Goal: Task Accomplishment & Management: Use online tool/utility

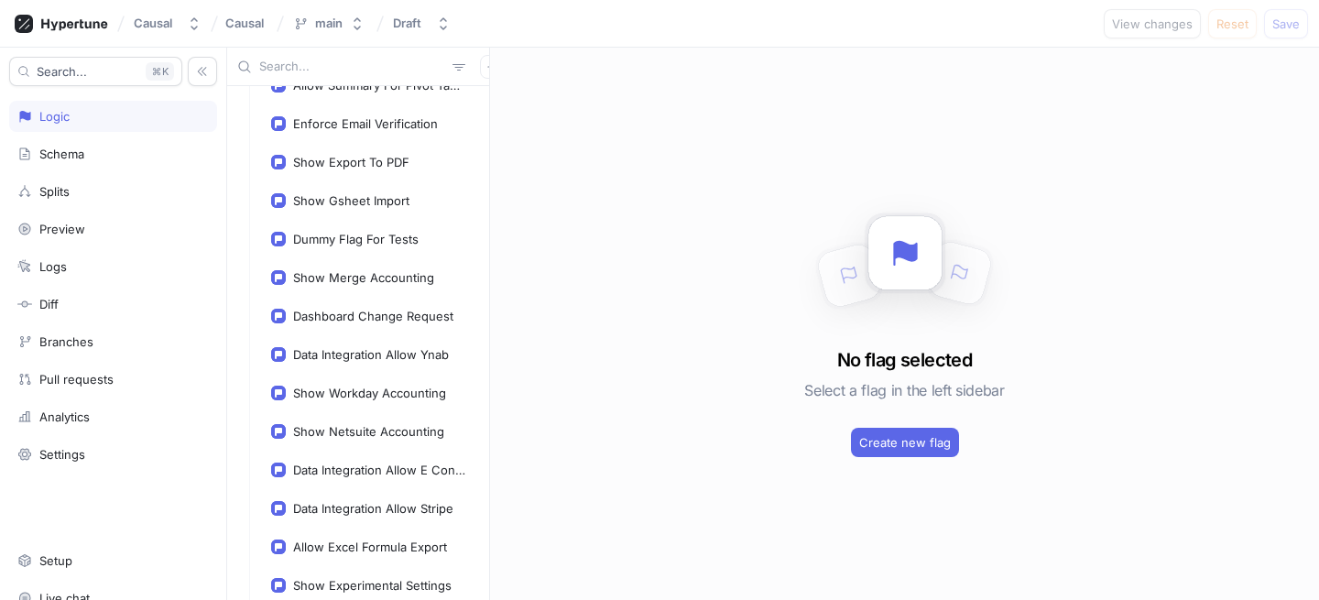
scroll to position [1115, 0]
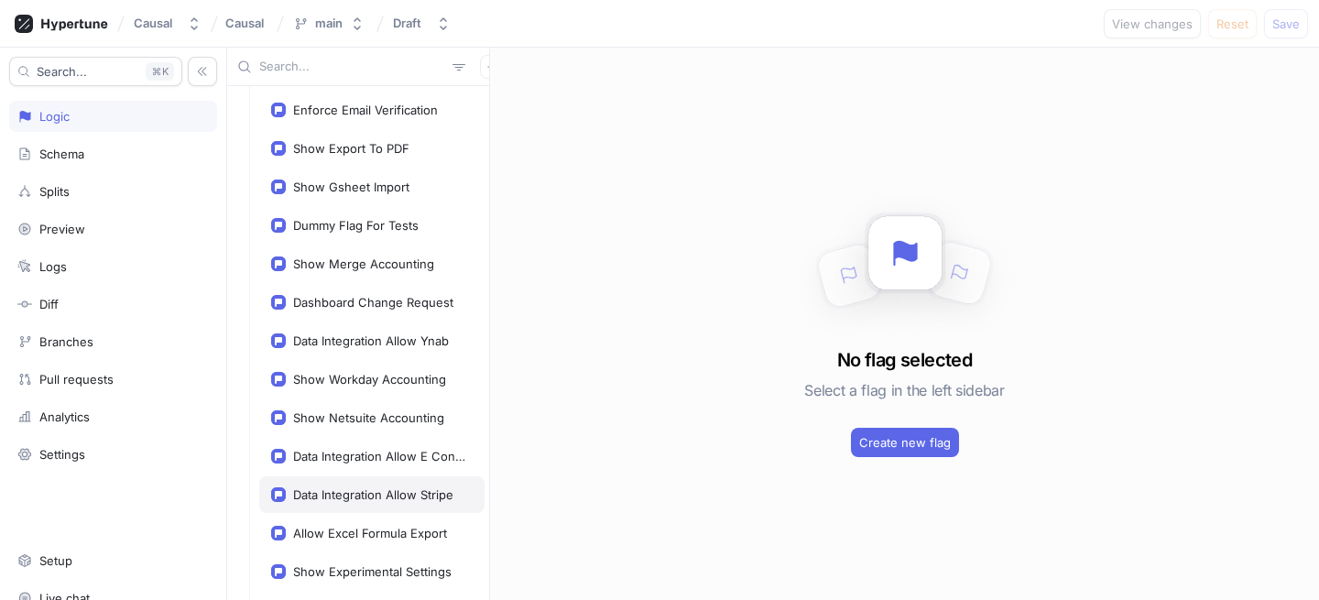
click at [413, 487] on div "Data Integration Allow Stripe" at bounding box center [373, 494] width 160 height 15
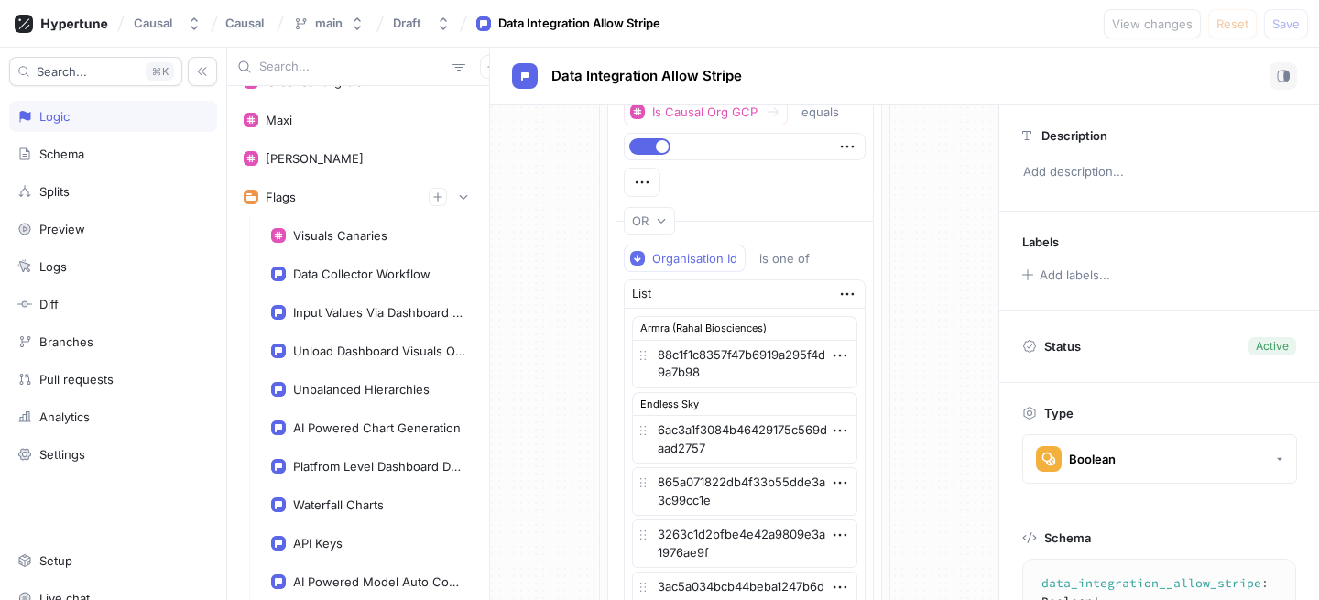
scroll to position [170, 0]
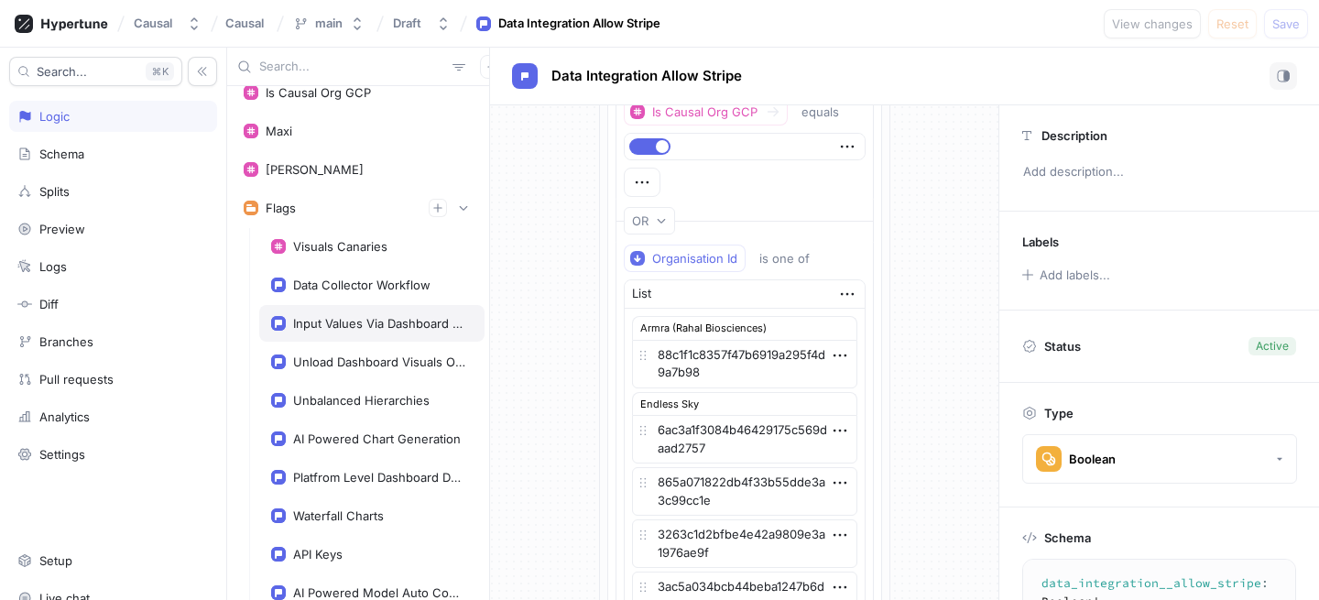
type textarea "x"
click at [370, 78] on div at bounding box center [358, 67] width 262 height 38
click at [364, 73] on input "text" at bounding box center [352, 67] width 186 height 18
type input "s"
type textarea "x"
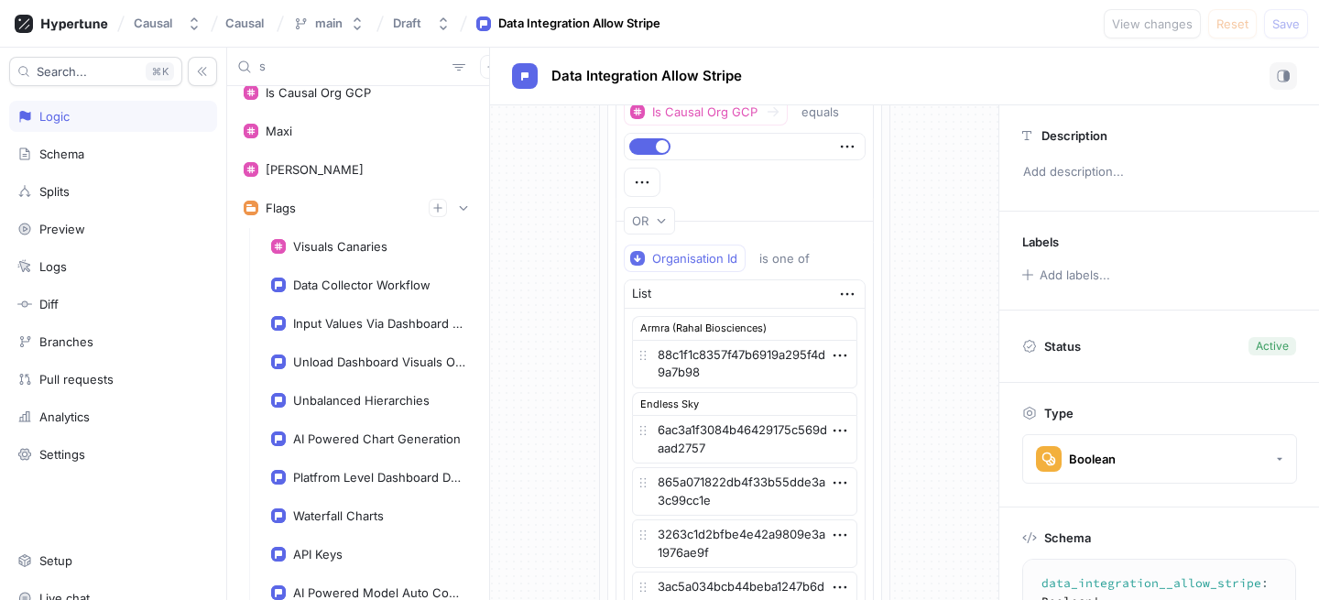
type input "st"
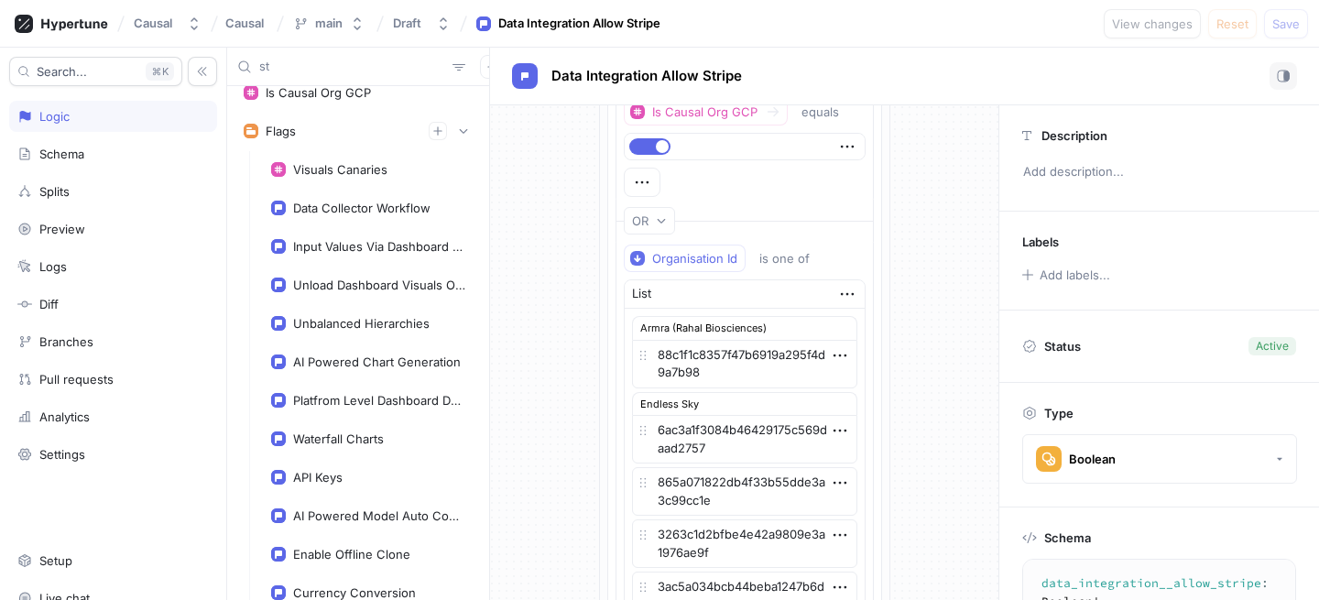
type textarea "x"
type input "str"
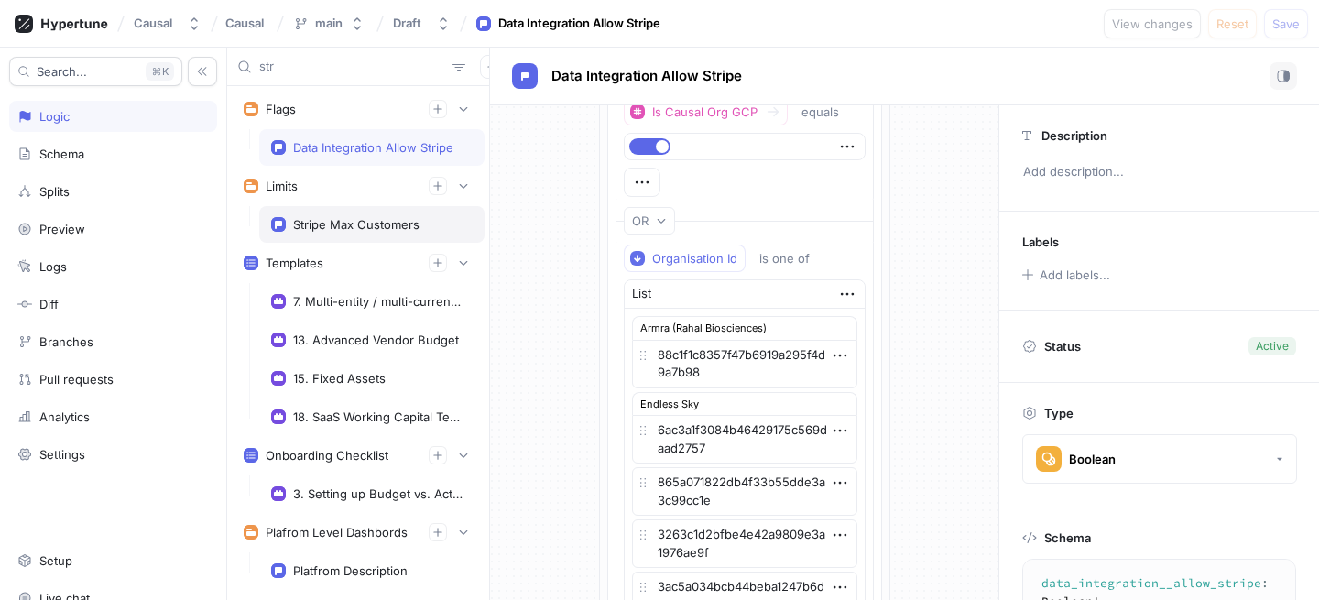
scroll to position [48, 0]
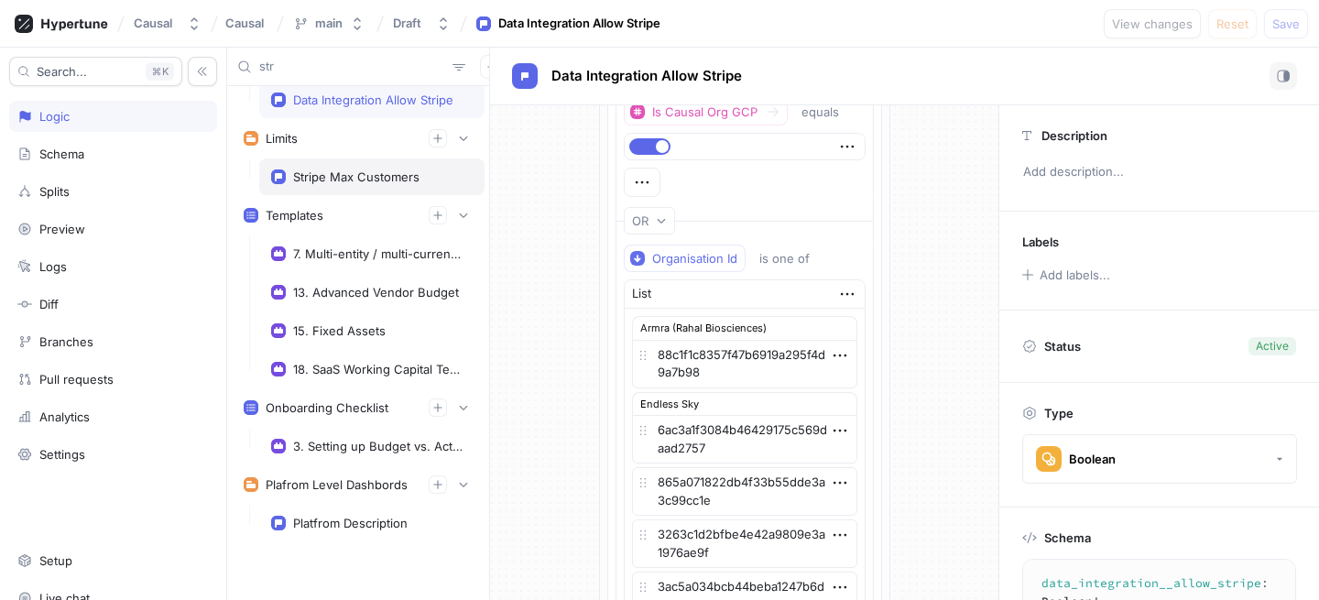
type textarea "x"
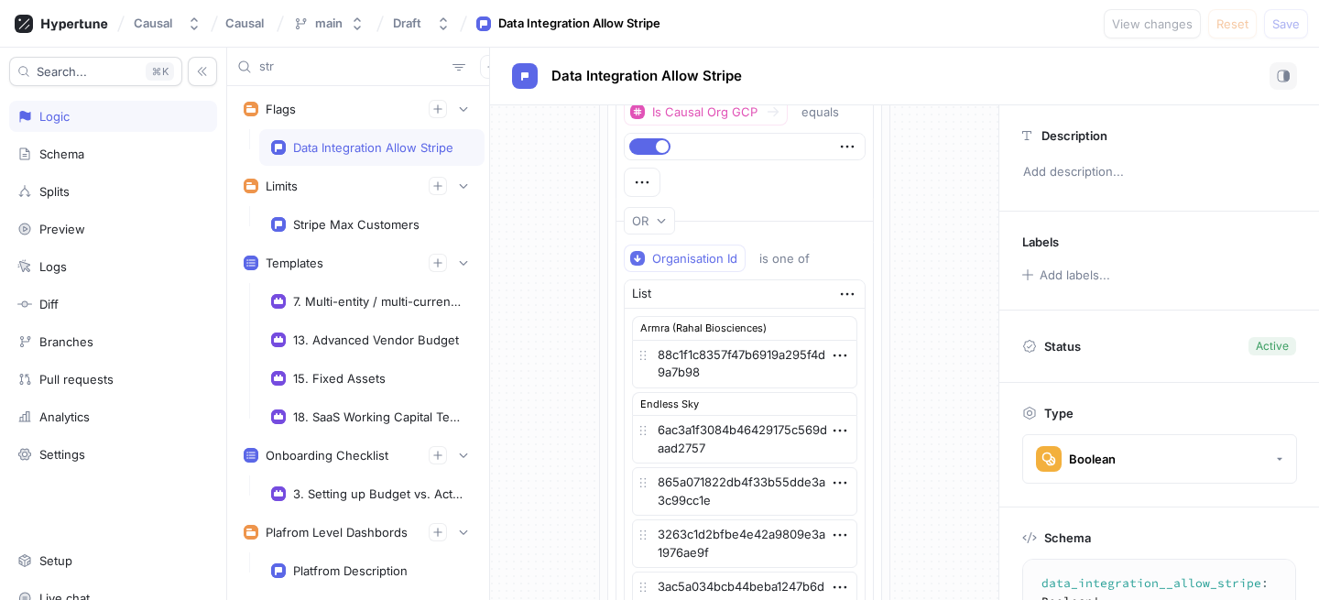
type input "str"
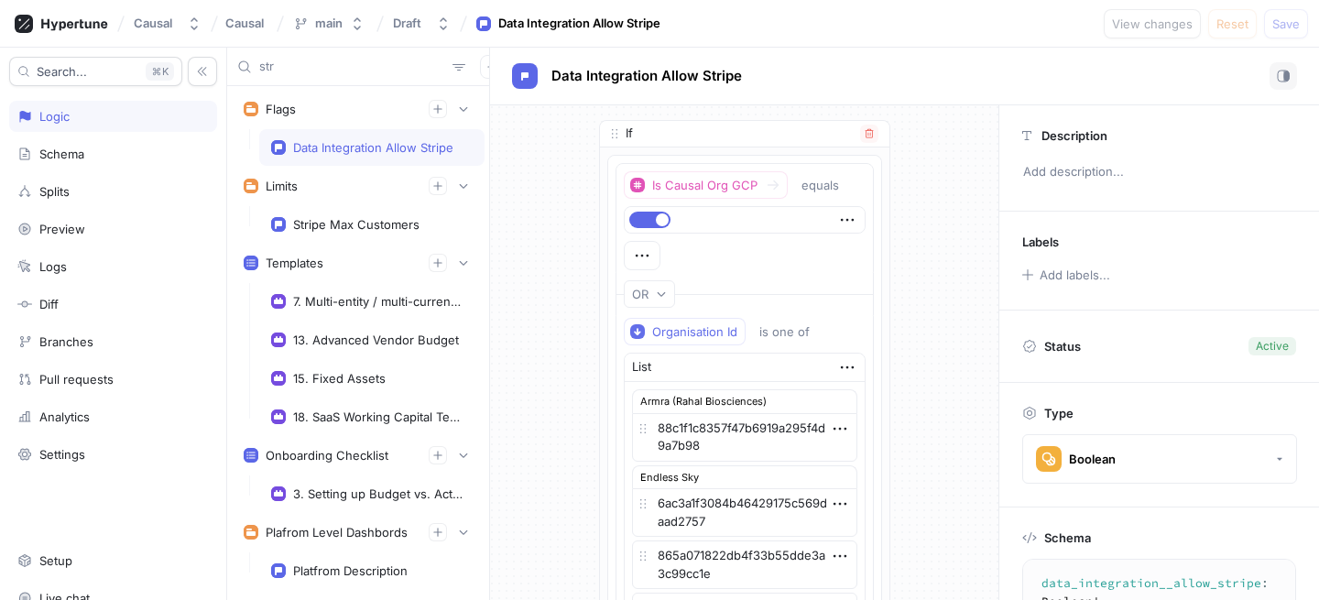
type textarea "x"
